Goal: Transaction & Acquisition: Purchase product/service

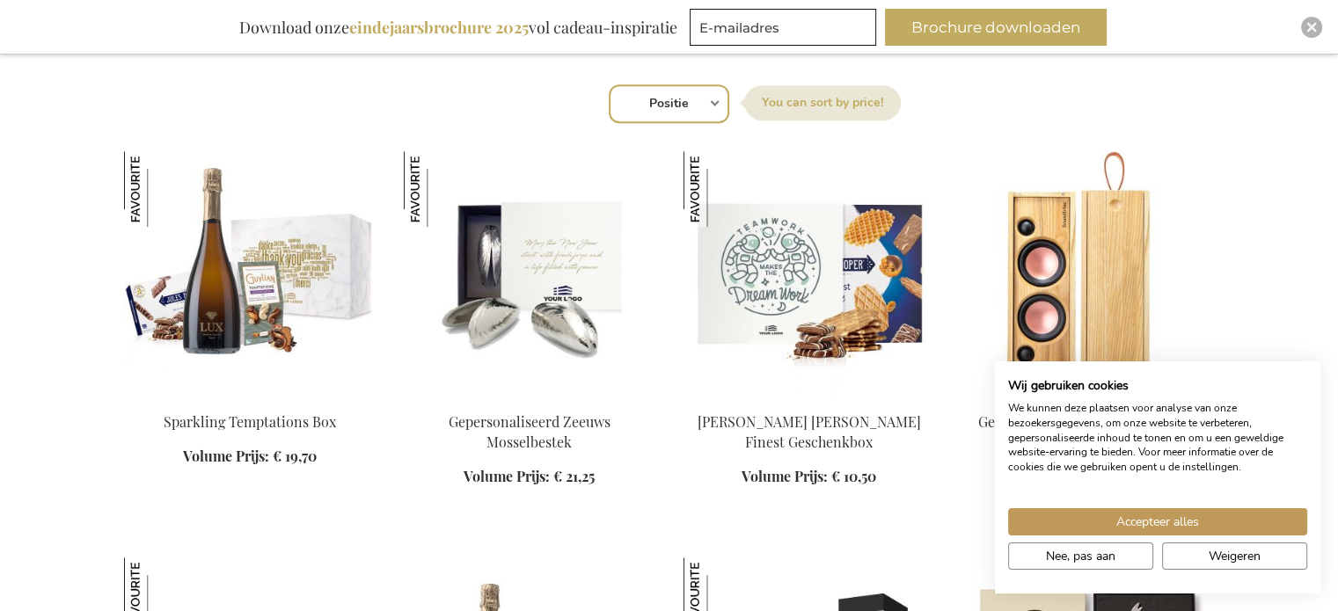
scroll to position [1173, 0]
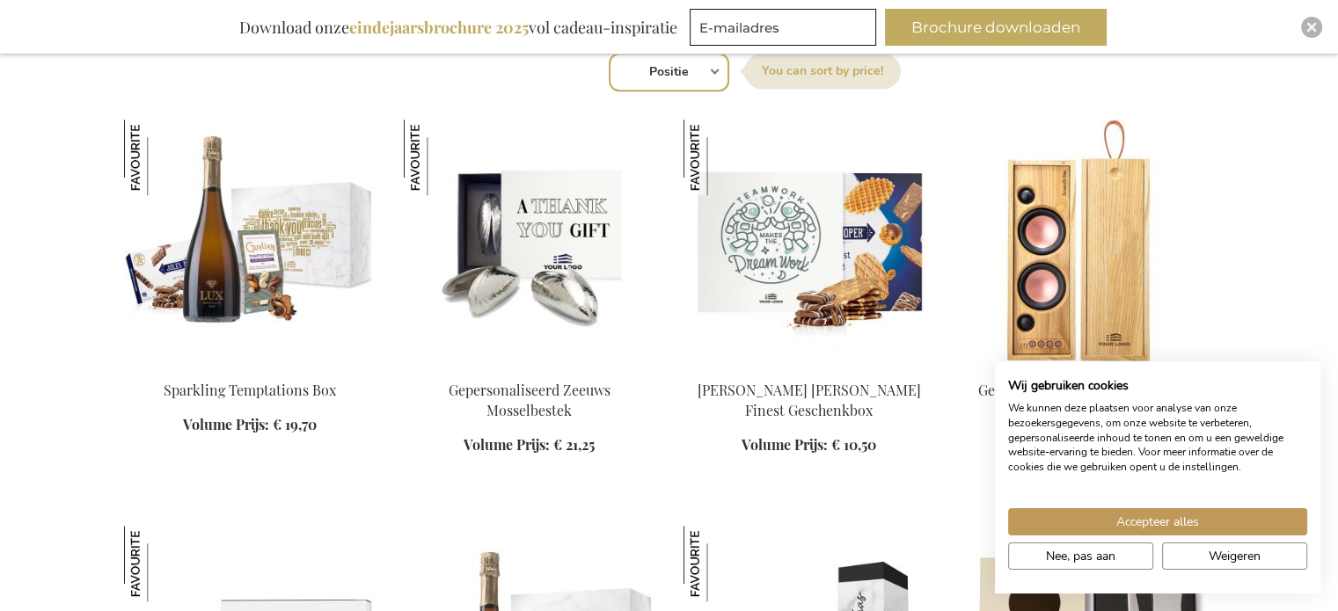
click at [512, 441] on div "In Winkelwagen" at bounding box center [530, 428] width 252 height 94
click at [500, 386] on div "In Winkelwagen" at bounding box center [530, 428] width 252 height 94
click at [487, 223] on img at bounding box center [530, 243] width 252 height 246
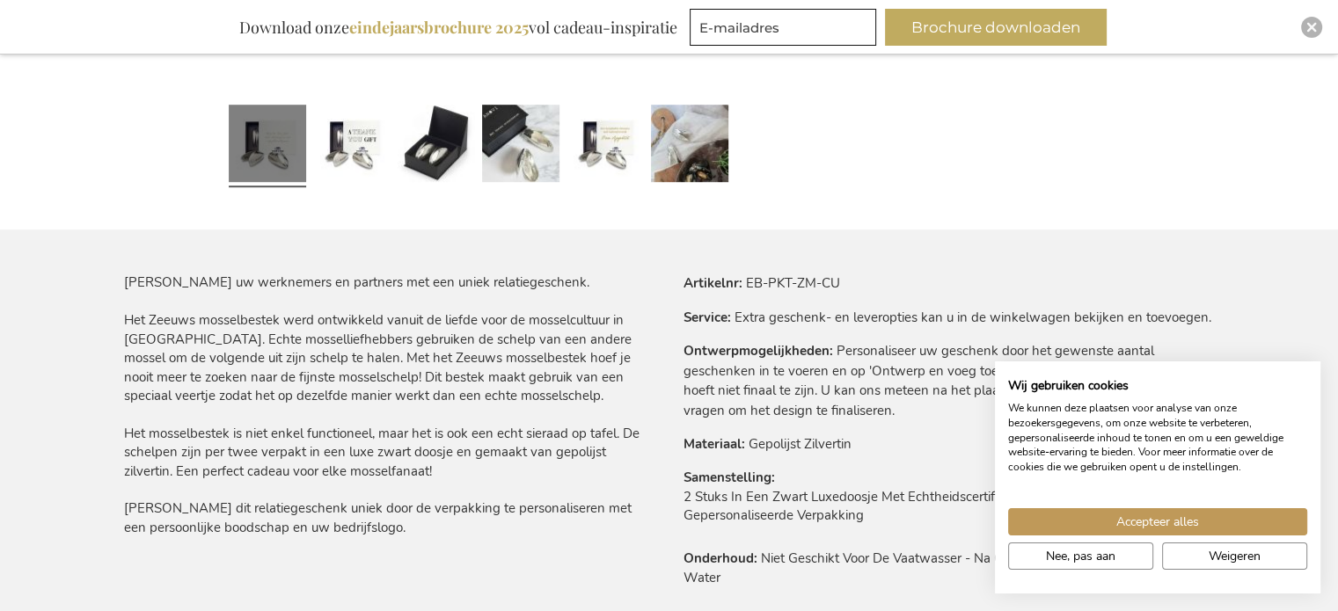
scroll to position [997, 0]
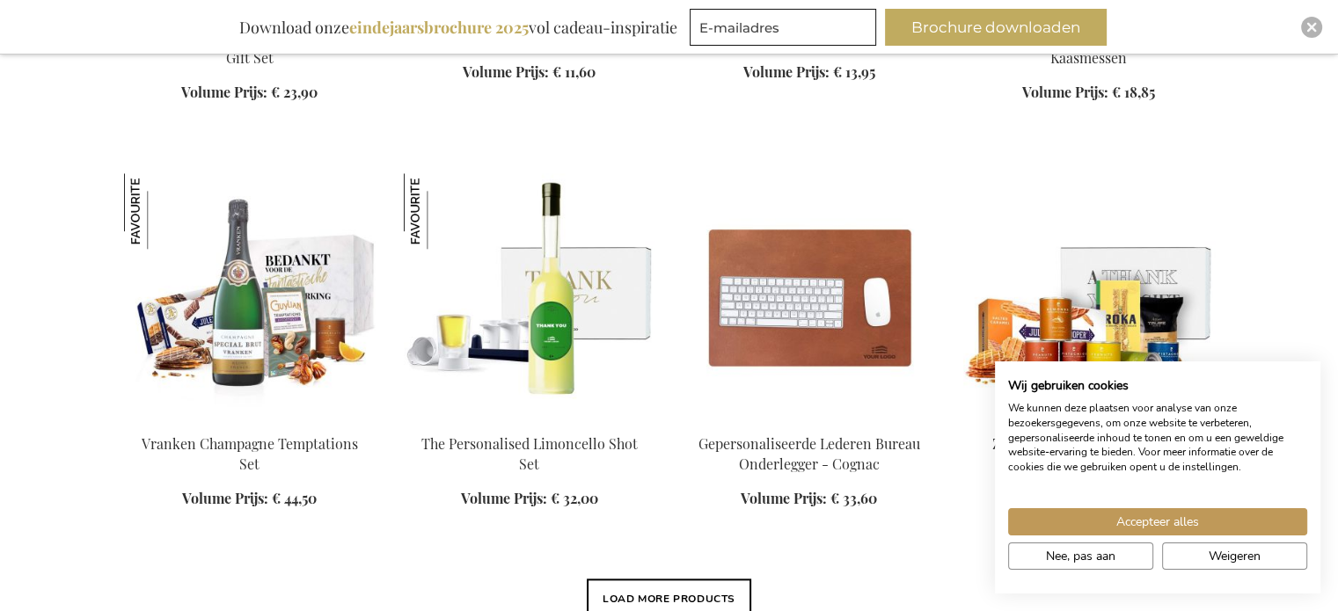
scroll to position [1935, 0]
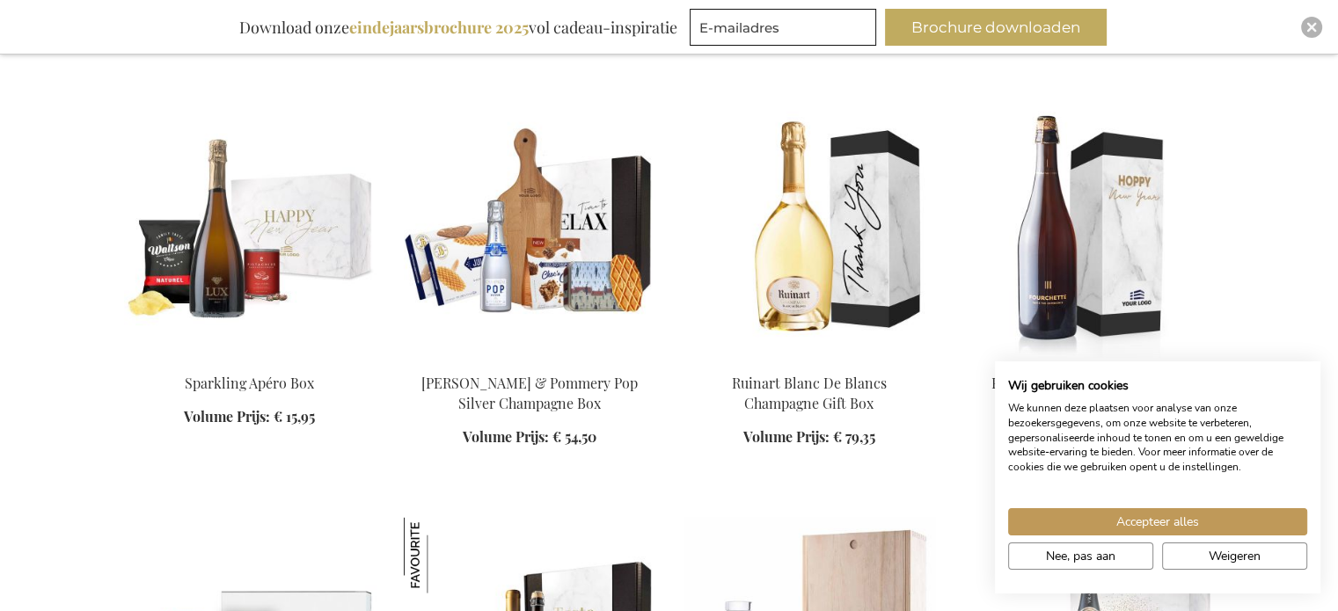
scroll to position [3226, 0]
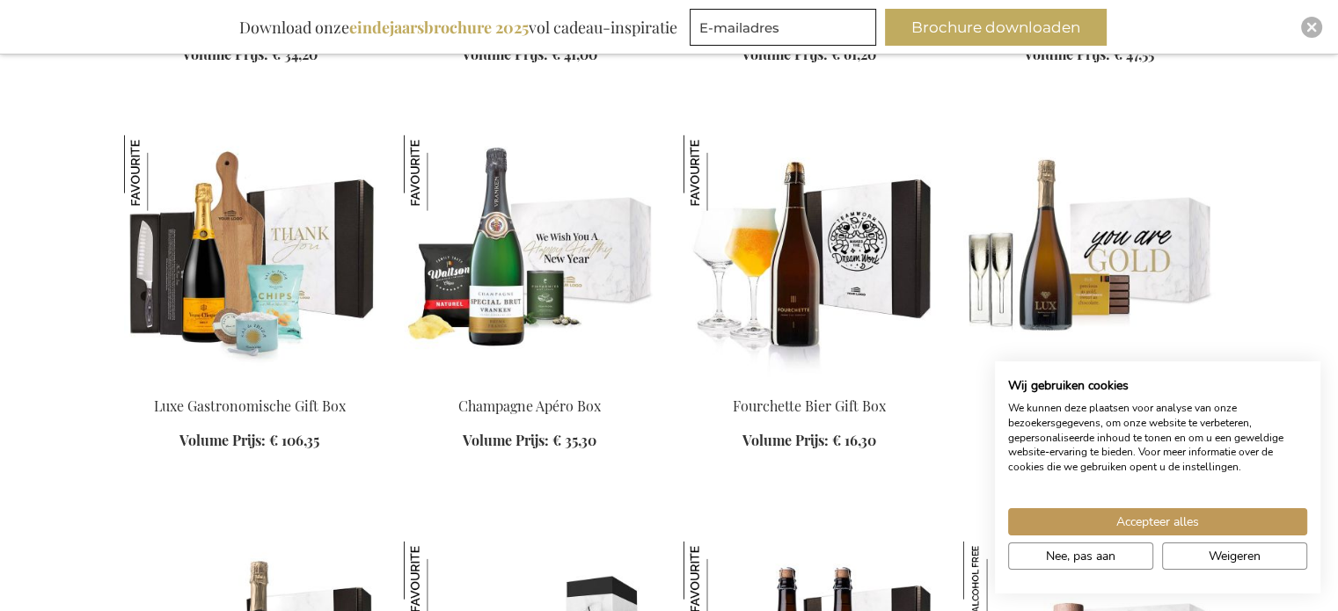
scroll to position [3988, 0]
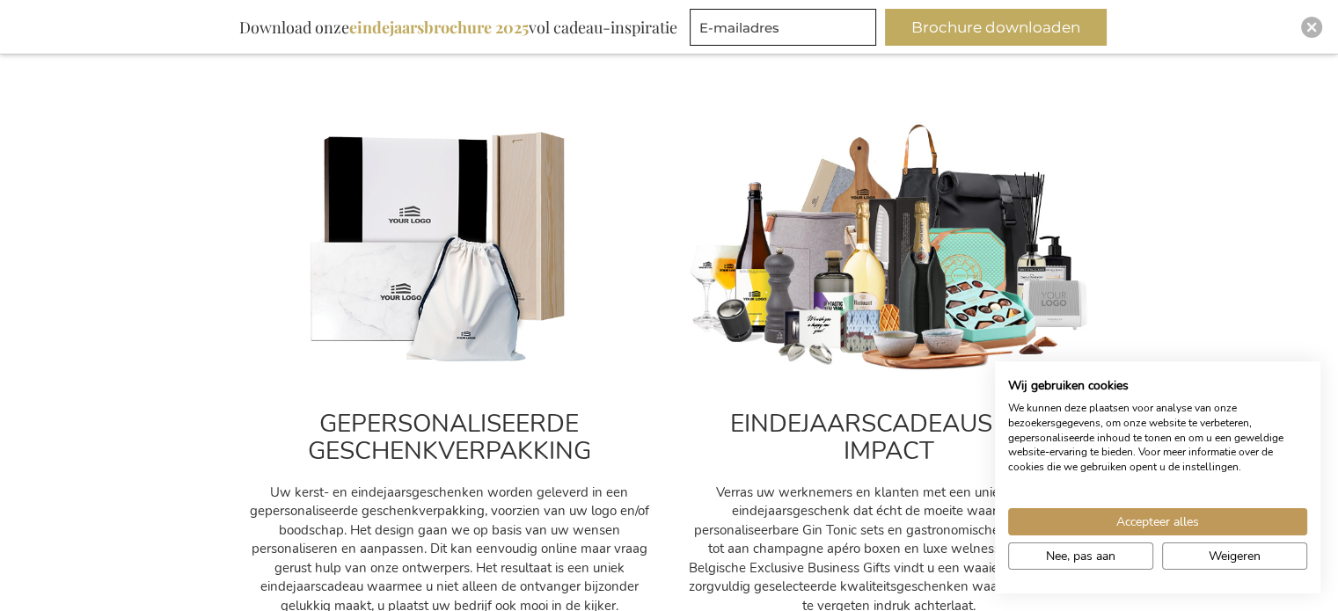
scroll to position [645, 0]
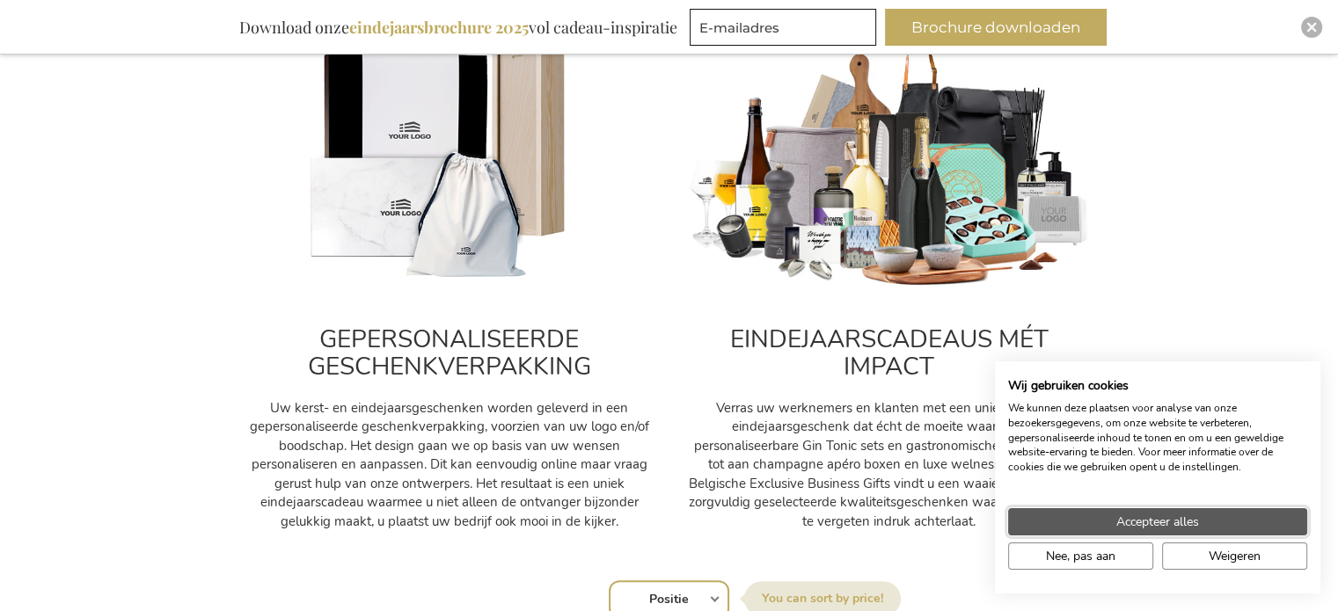
click at [1158, 519] on span "Accepteer alles" at bounding box center [1157, 522] width 83 height 18
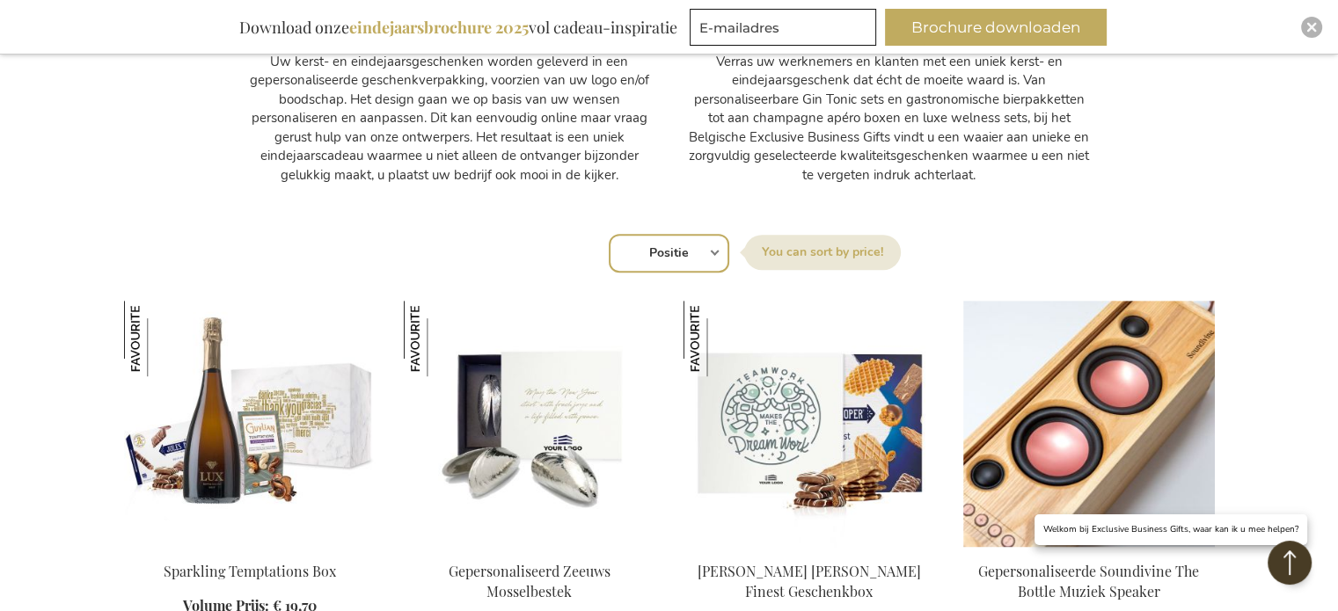
scroll to position [997, 0]
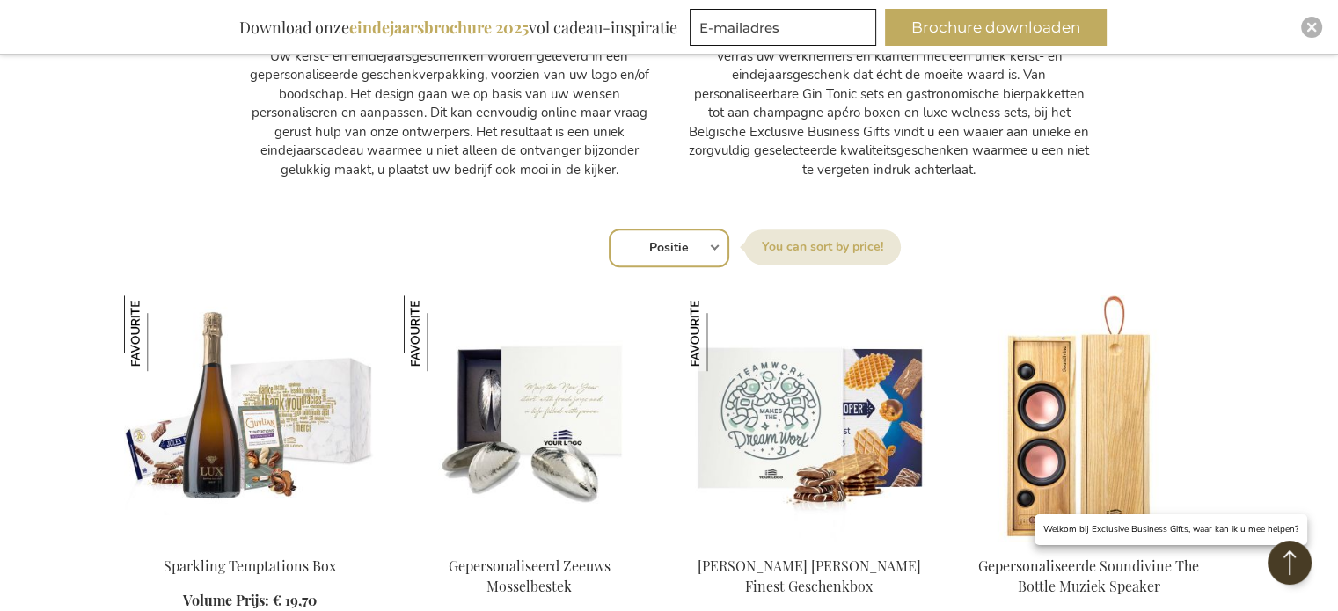
click at [711, 246] on select "Positie Best Sellers Meest bekeken Nieuw Biggest Saving Price: low to high Pric…" at bounding box center [669, 248] width 121 height 39
select select "price_asc"
click at [609, 229] on select "Positie Best Sellers Meest bekeken Nieuw Biggest Saving Price: low to high Pric…" at bounding box center [669, 248] width 121 height 39
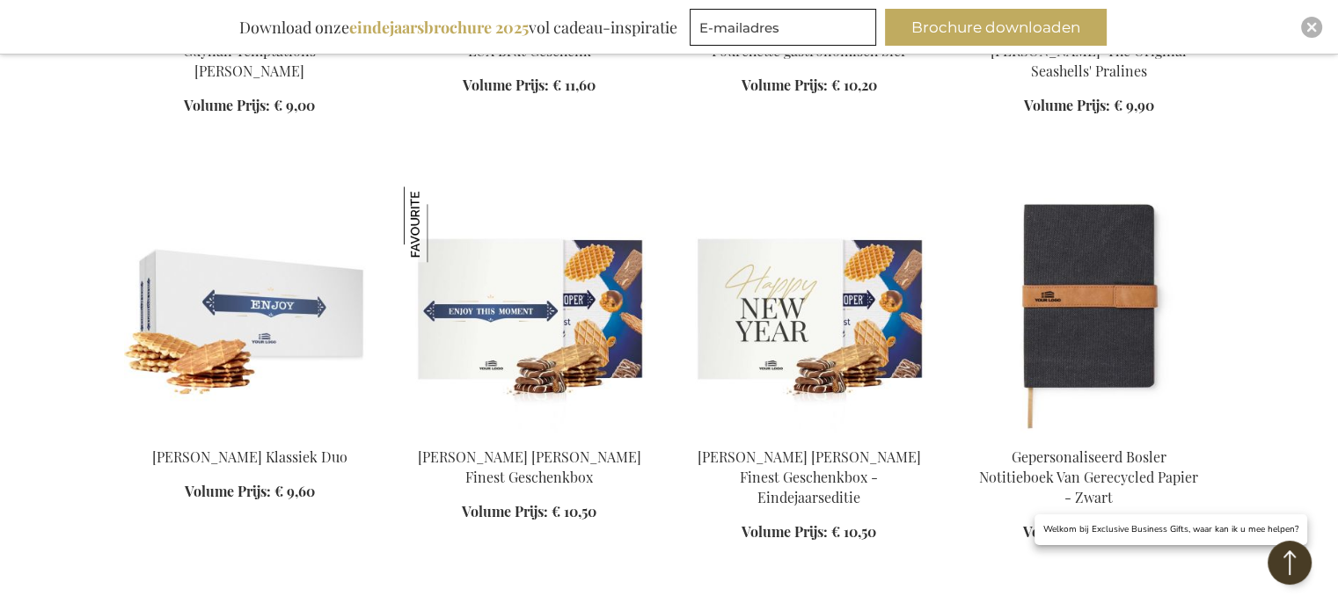
scroll to position [2052, 0]
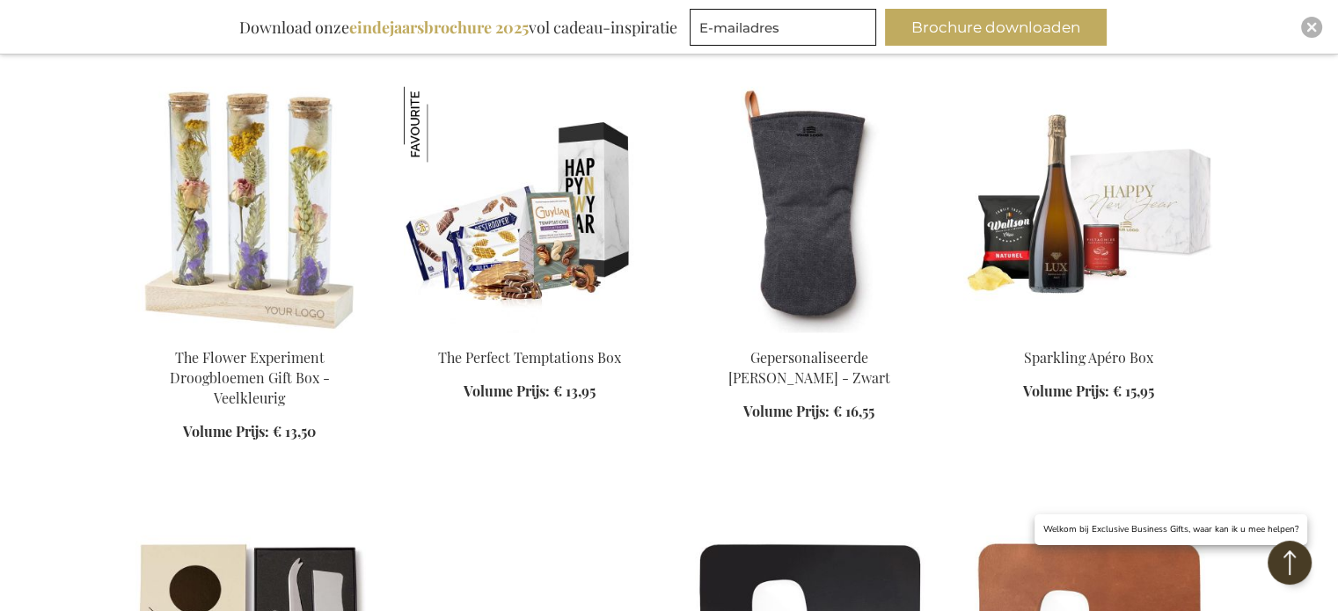
scroll to position [2873, 0]
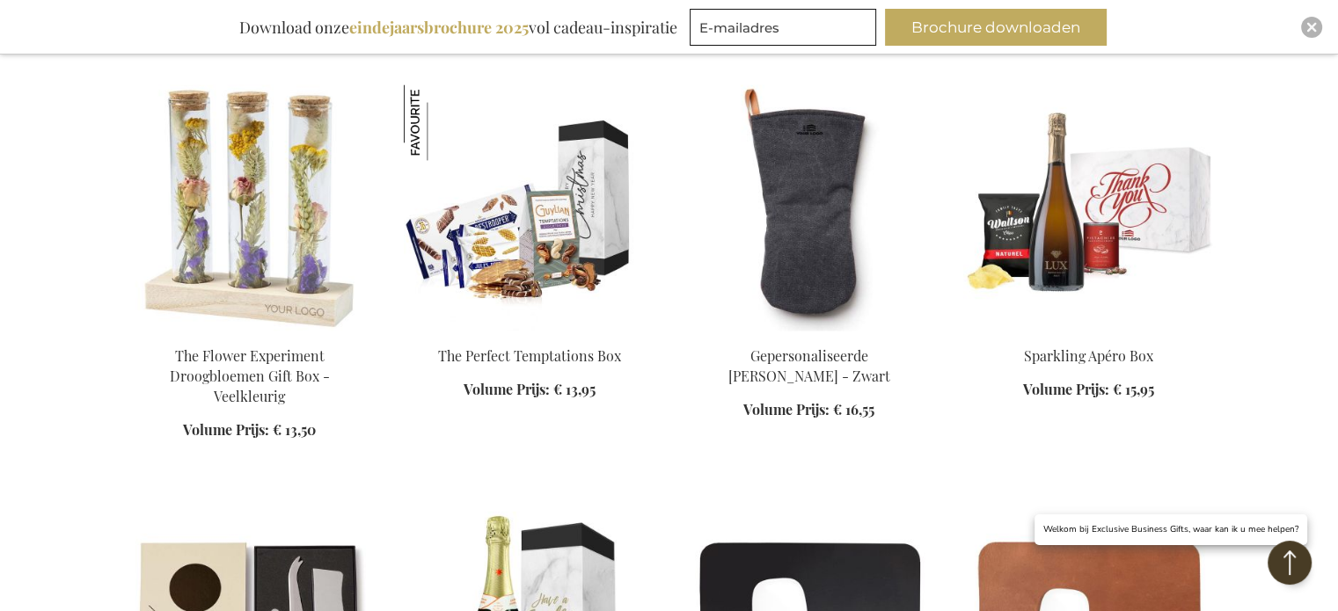
click at [1064, 226] on img at bounding box center [1089, 207] width 252 height 246
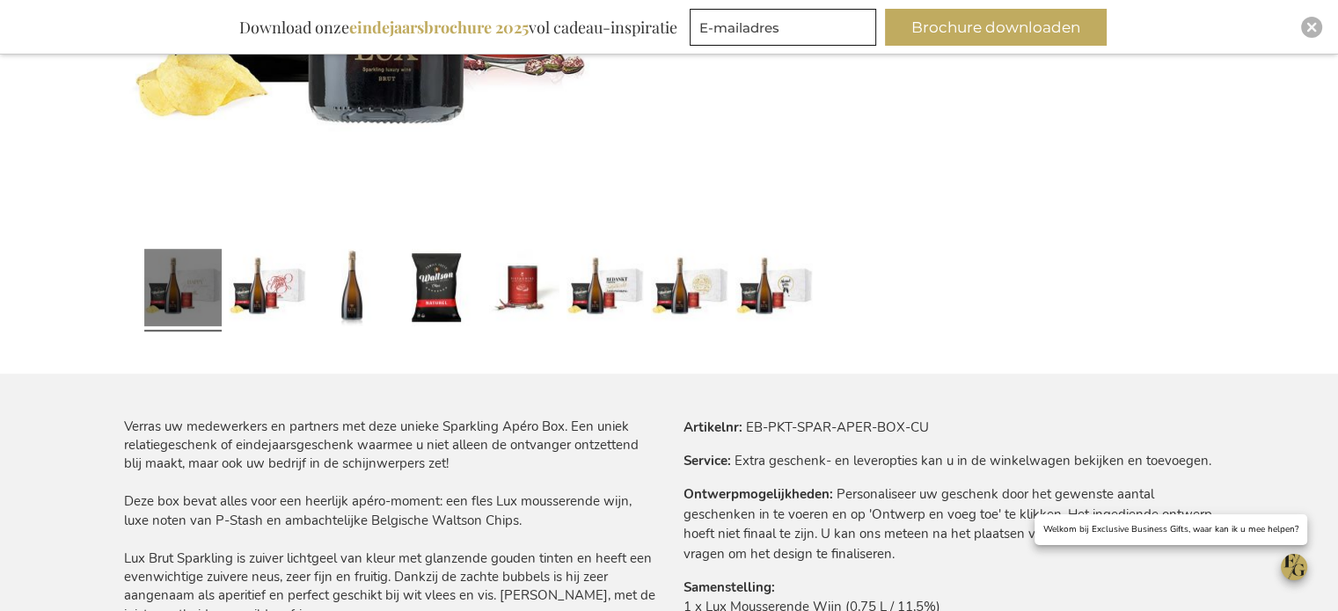
scroll to position [762, 0]
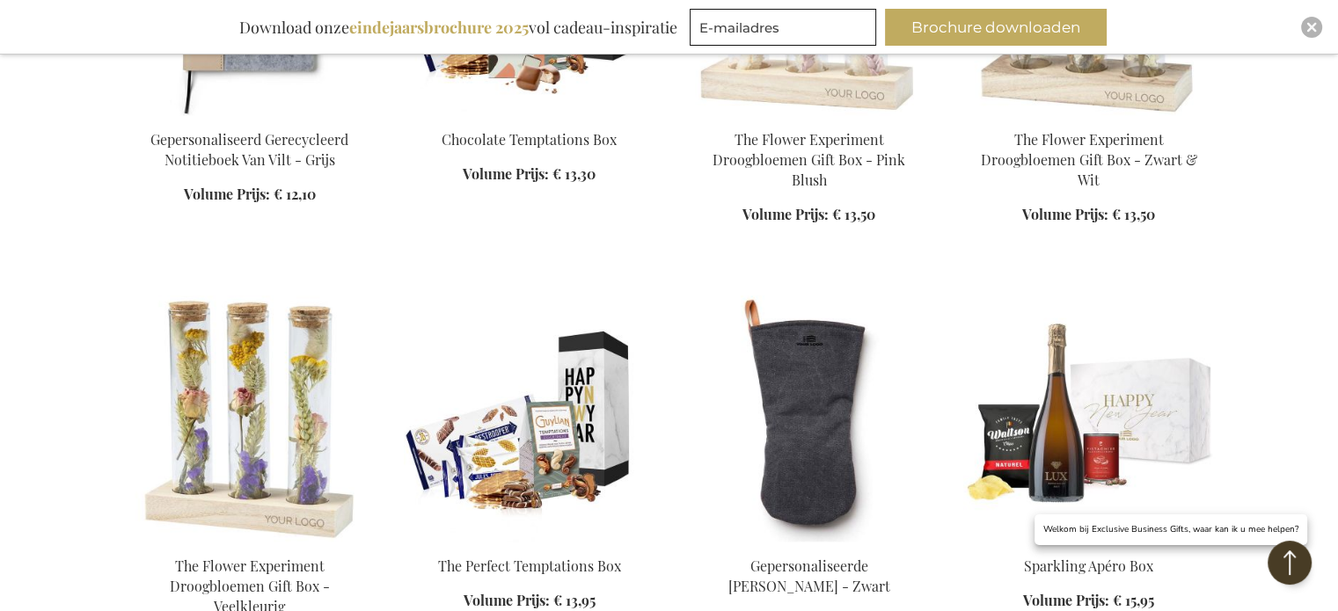
scroll to position [1615, 0]
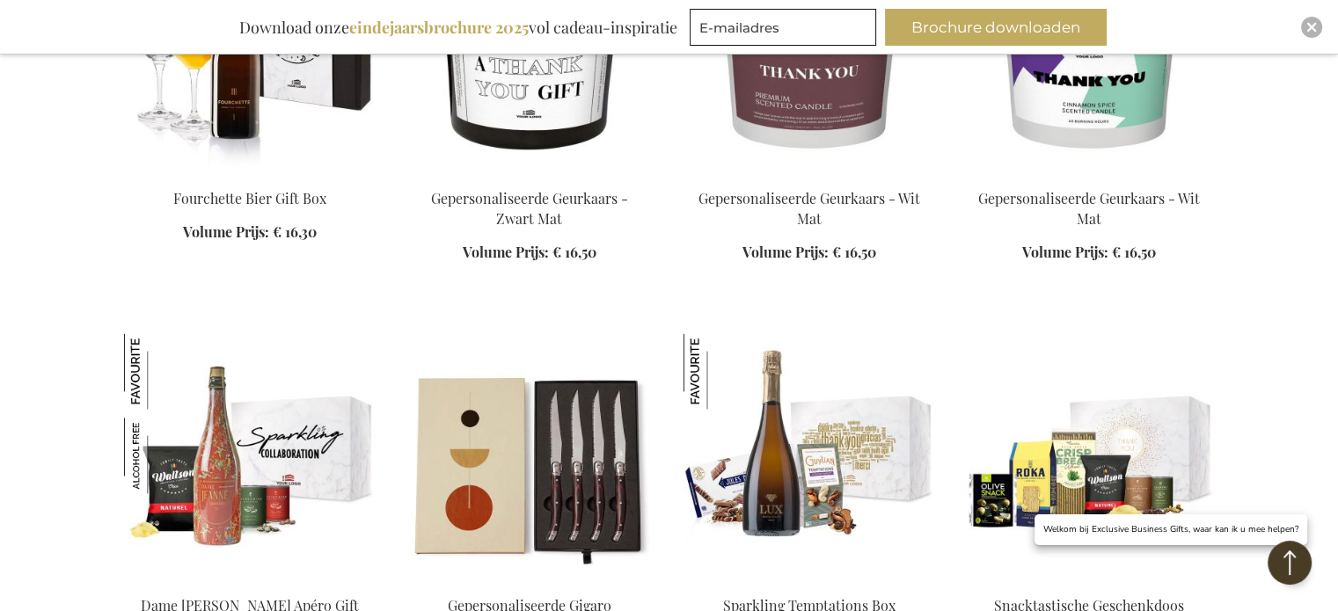
scroll to position [2929, 0]
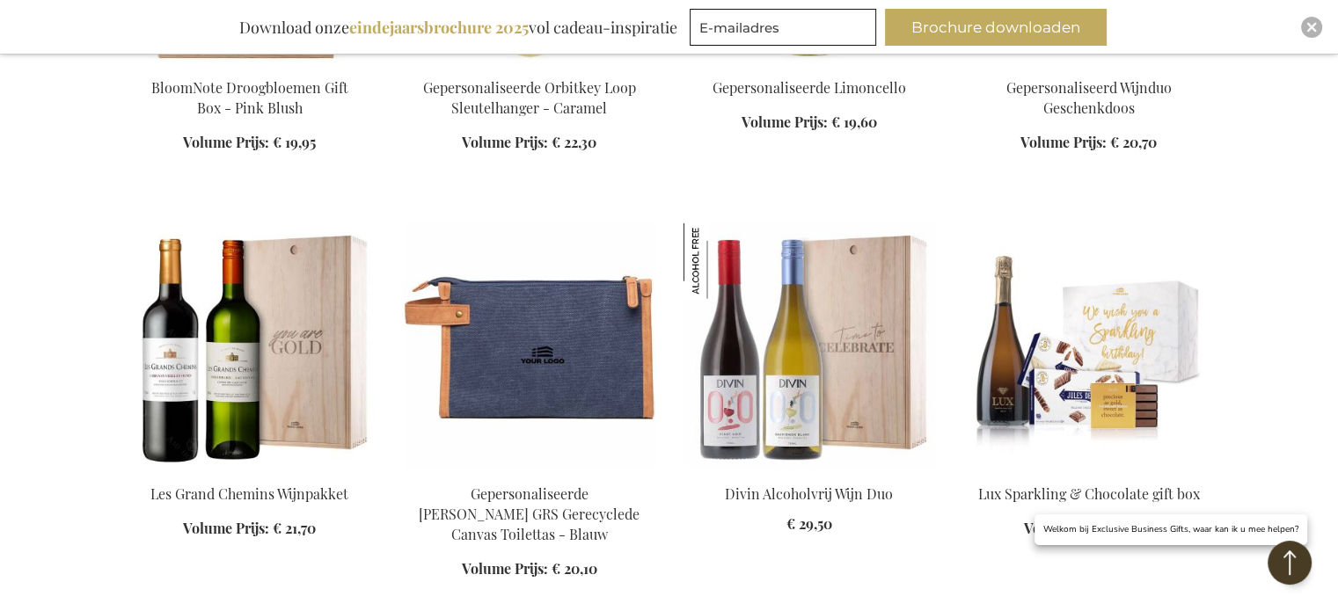
scroll to position [4395, 0]
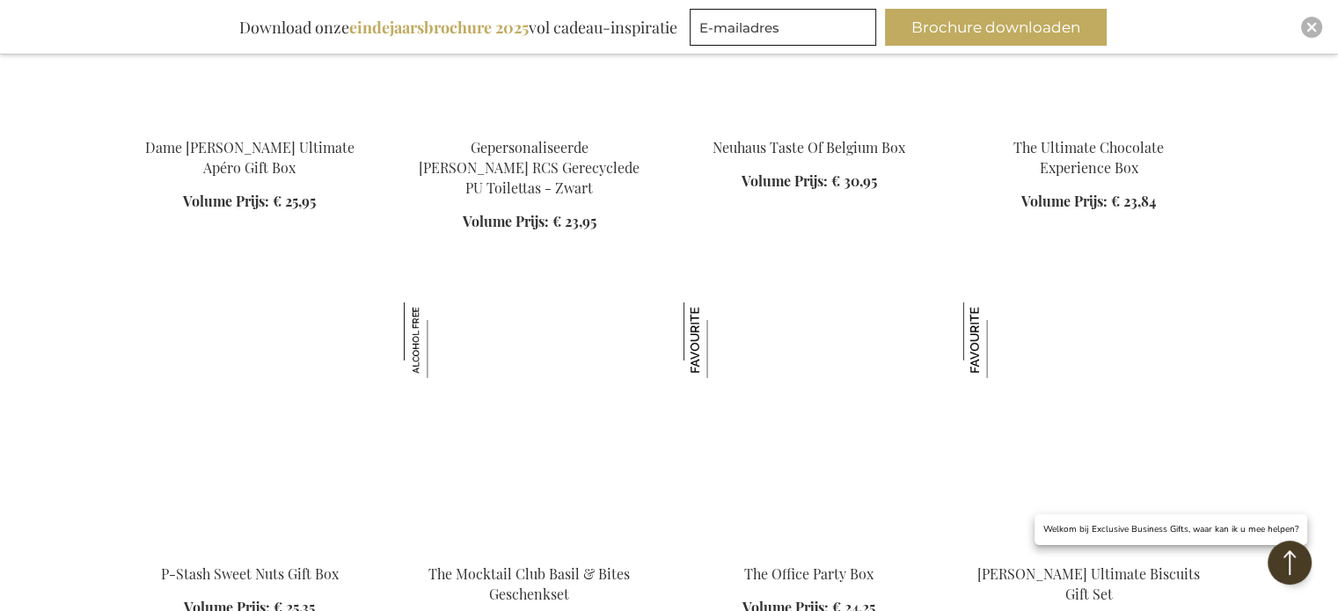
scroll to position [5802, 0]
